Goal: Task Accomplishment & Management: Use online tool/utility

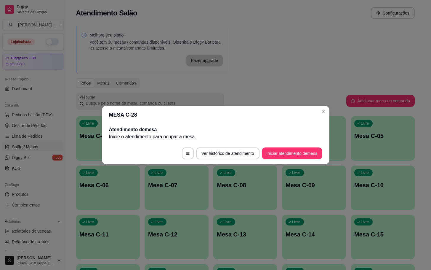
scroll to position [89, 0]
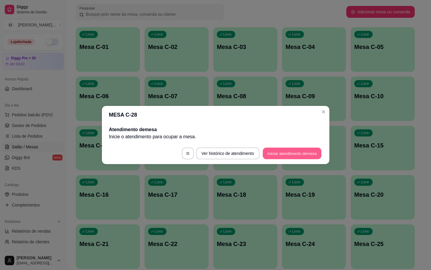
click at [298, 151] on button "Iniciar atendimento de mesa" at bounding box center [292, 154] width 59 height 12
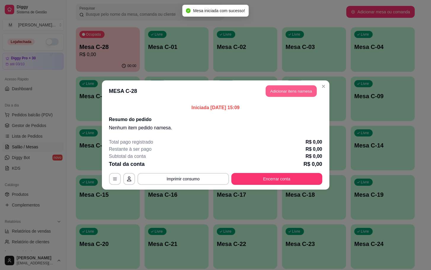
click at [282, 90] on button "Adicionar itens na mesa" at bounding box center [291, 91] width 51 height 12
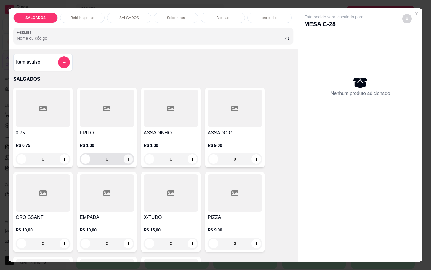
click at [126, 158] on icon "increase-product-quantity" at bounding box center [128, 159] width 4 height 4
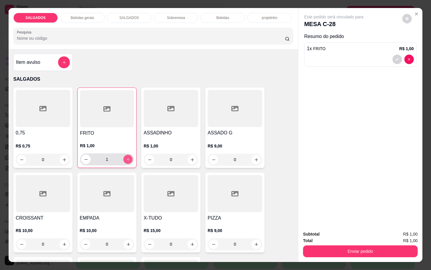
click at [126, 158] on icon "increase-product-quantity" at bounding box center [128, 159] width 4 height 4
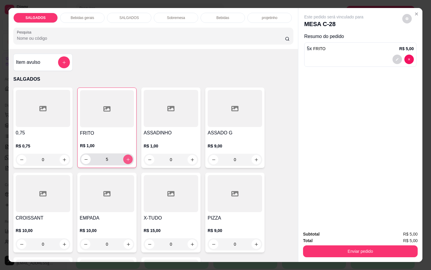
type input "6"
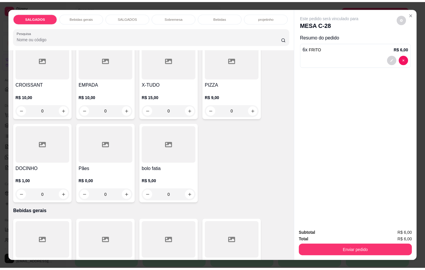
scroll to position [178, 0]
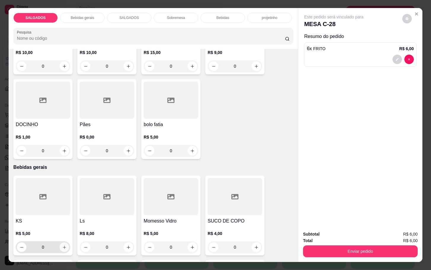
click at [62, 245] on icon "increase-product-quantity" at bounding box center [64, 247] width 4 height 4
type input "1"
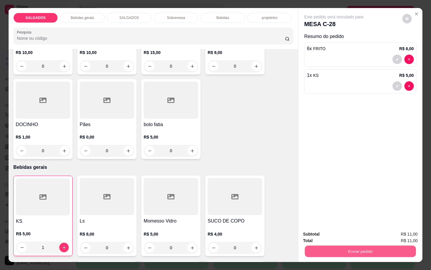
click at [333, 248] on button "Enviar pedido" at bounding box center [360, 251] width 111 height 12
click at [331, 237] on button "Não registrar e enviar pedido" at bounding box center [340, 233] width 60 height 11
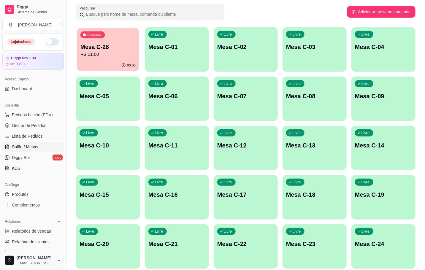
click at [101, 52] on p "R$ 11,00" at bounding box center [107, 54] width 55 height 7
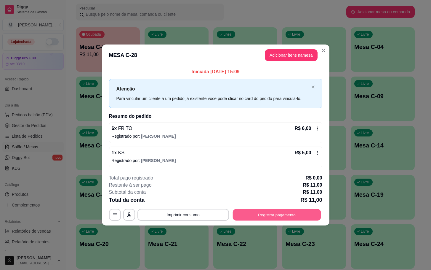
click at [264, 216] on button "Registrar pagamento" at bounding box center [277, 215] width 88 height 12
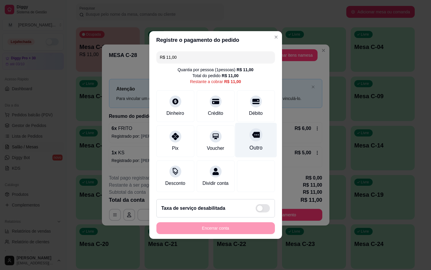
click at [247, 125] on div "Outro" at bounding box center [256, 140] width 42 height 35
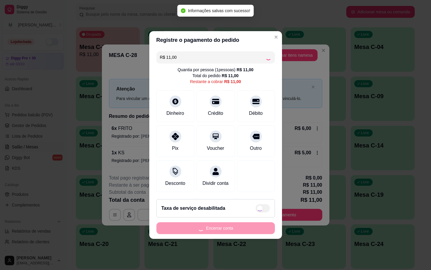
type input "R$ 0,00"
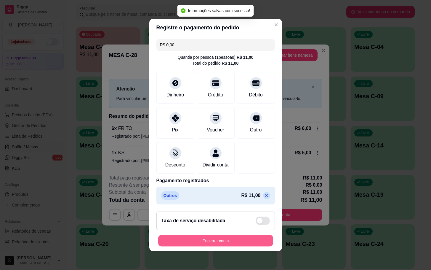
click at [244, 246] on button "Encerrar conta" at bounding box center [215, 241] width 115 height 12
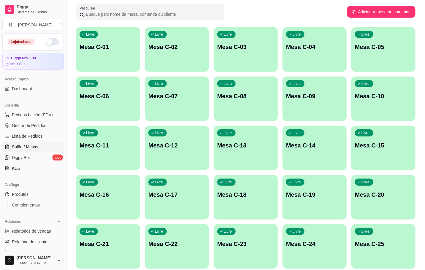
click at [118, 40] on div "Livre Mesa C-01" at bounding box center [108, 45] width 64 height 37
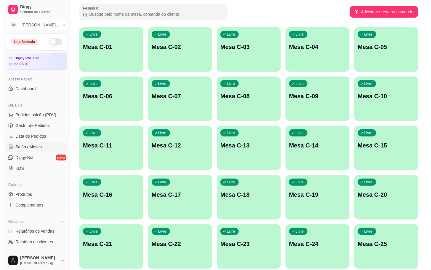
scroll to position [161, 0]
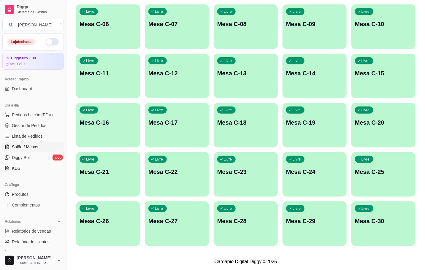
click at [261, 242] on button "Livre Mesa C-28" at bounding box center [245, 223] width 64 height 44
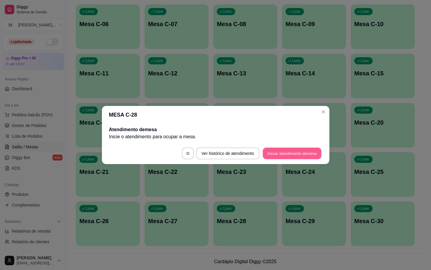
click at [304, 154] on button "Iniciar atendimento de mesa" at bounding box center [292, 154] width 59 height 12
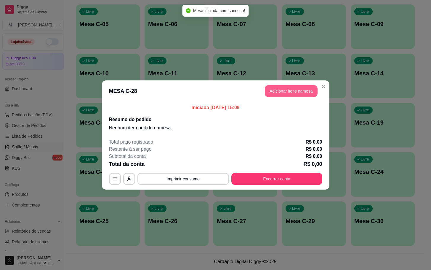
click at [291, 92] on button "Adicionar itens na mesa" at bounding box center [291, 91] width 53 height 12
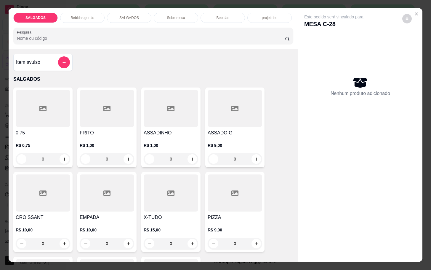
click at [413, 3] on div "SALGADOS Bebidas gerais SALGADOS Sobremesa Bebidas projetinho Pesquisa Item avu…" at bounding box center [215, 135] width 431 height 270
click at [413, 4] on div "SALGADOS Bebidas gerais SALGADOS Sobremesa Bebidas projetinho Pesquisa Item avu…" at bounding box center [215, 135] width 431 height 270
click at [415, 12] on icon "Close" at bounding box center [417, 14] width 5 height 5
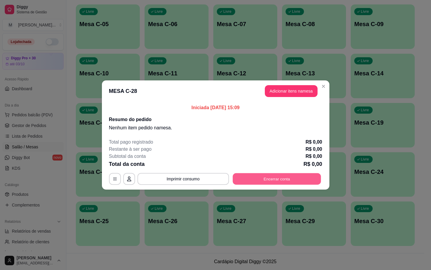
click at [283, 181] on button "Encerrar conta" at bounding box center [277, 179] width 88 height 12
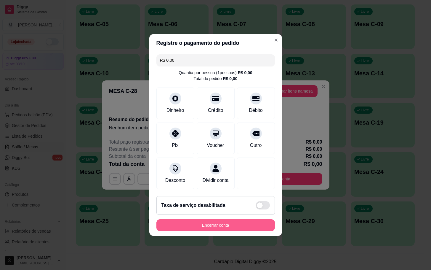
click at [194, 231] on button "Encerrar conta" at bounding box center [216, 225] width 119 height 12
